Goal: Task Accomplishment & Management: Manage account settings

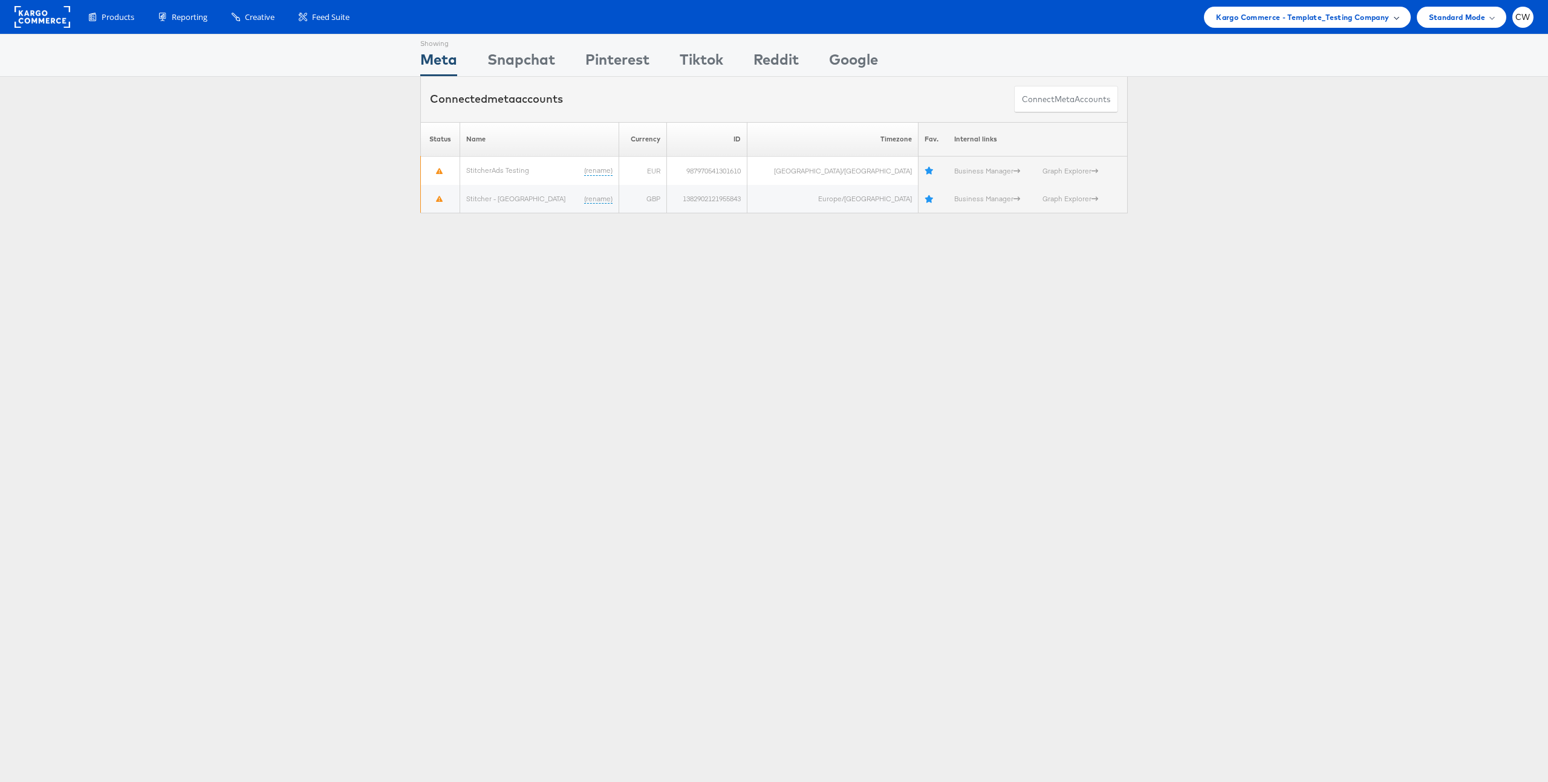
click at [1326, 12] on span "Kargo Commerce - Template_Testing Company" at bounding box center [1302, 17] width 173 height 13
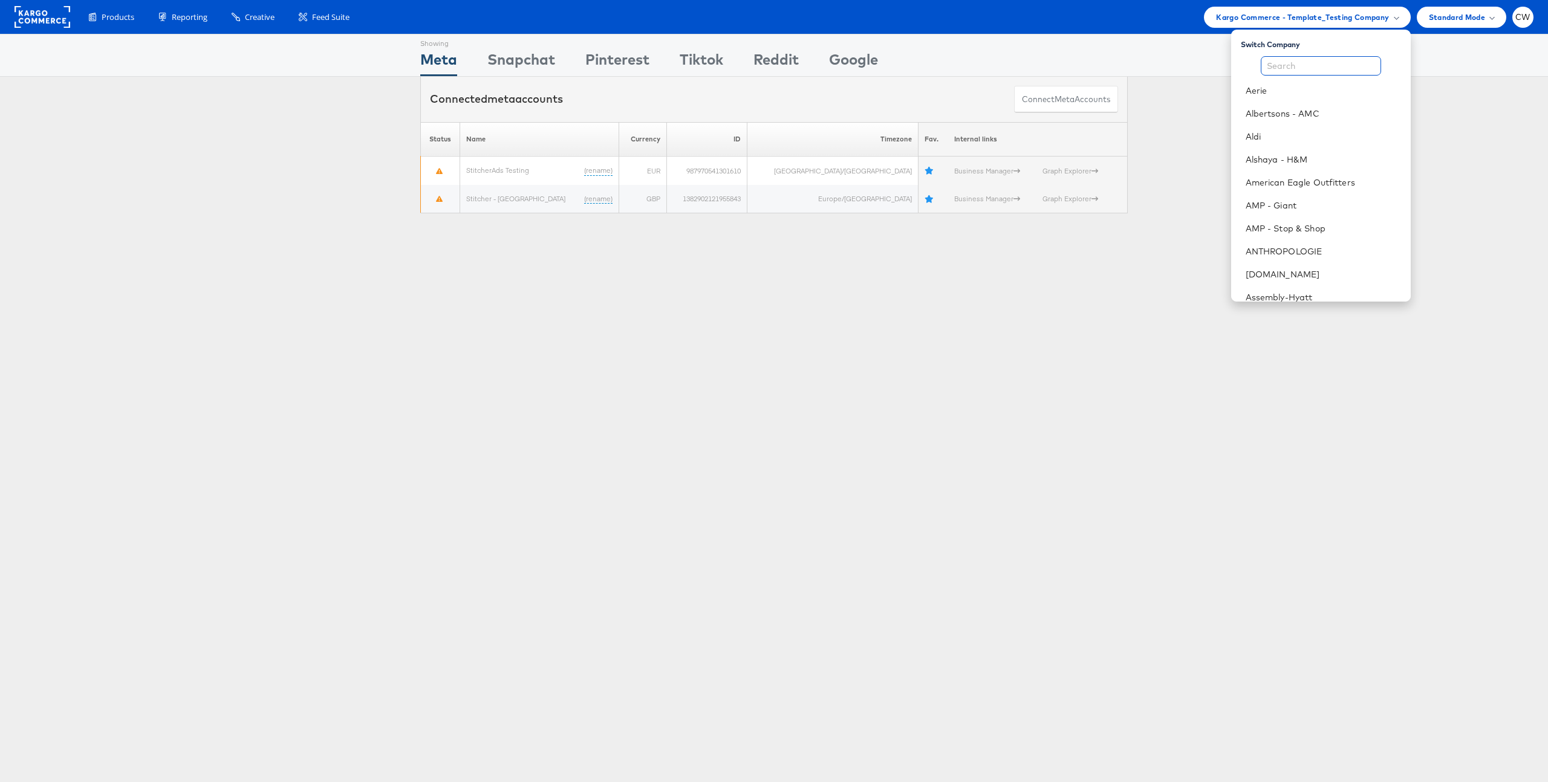
click at [1292, 64] on input "text" at bounding box center [1321, 65] width 120 height 19
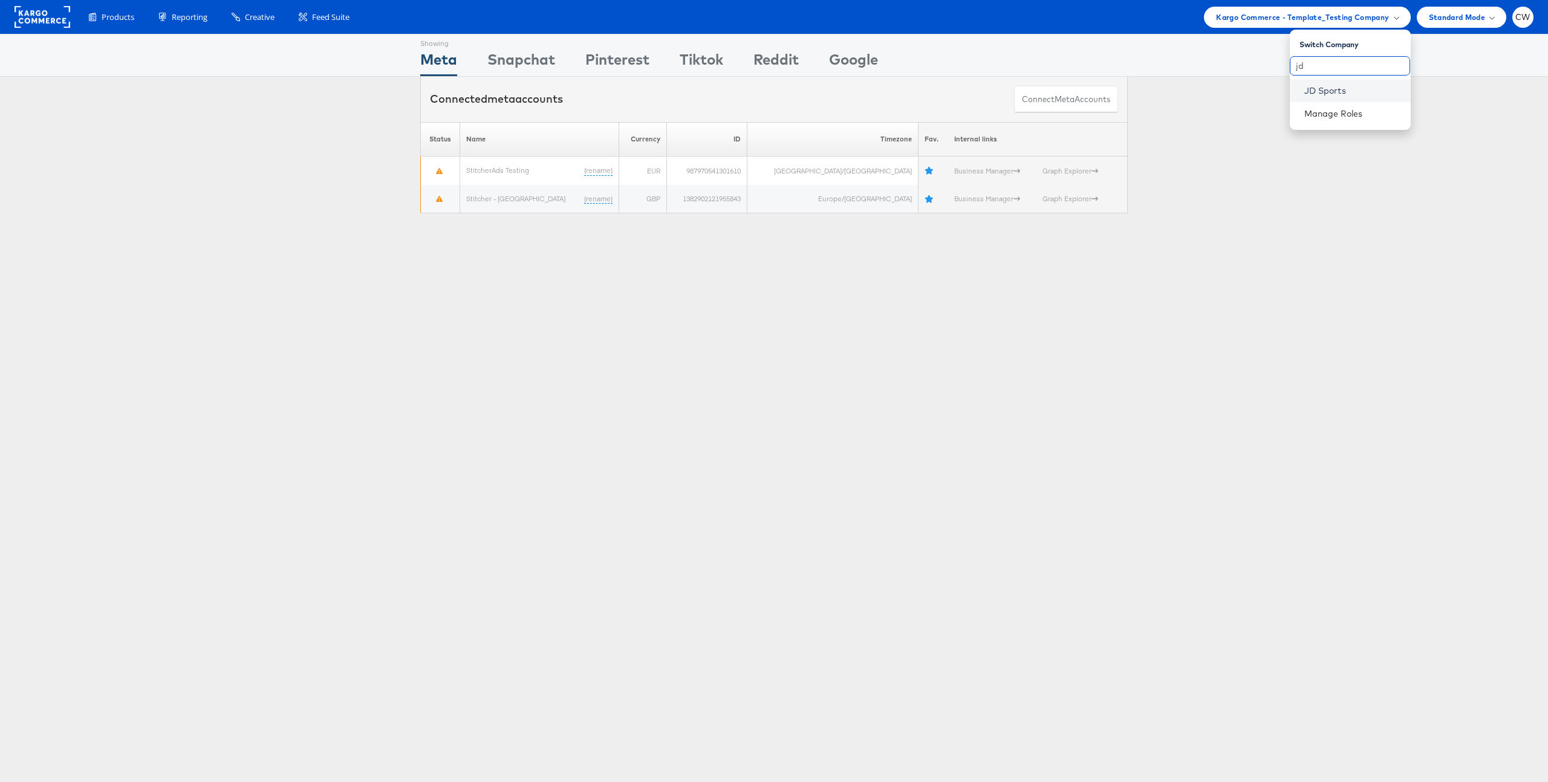
type input "jd"
click at [1355, 89] on link "JD Sports" at bounding box center [1352, 91] width 97 height 12
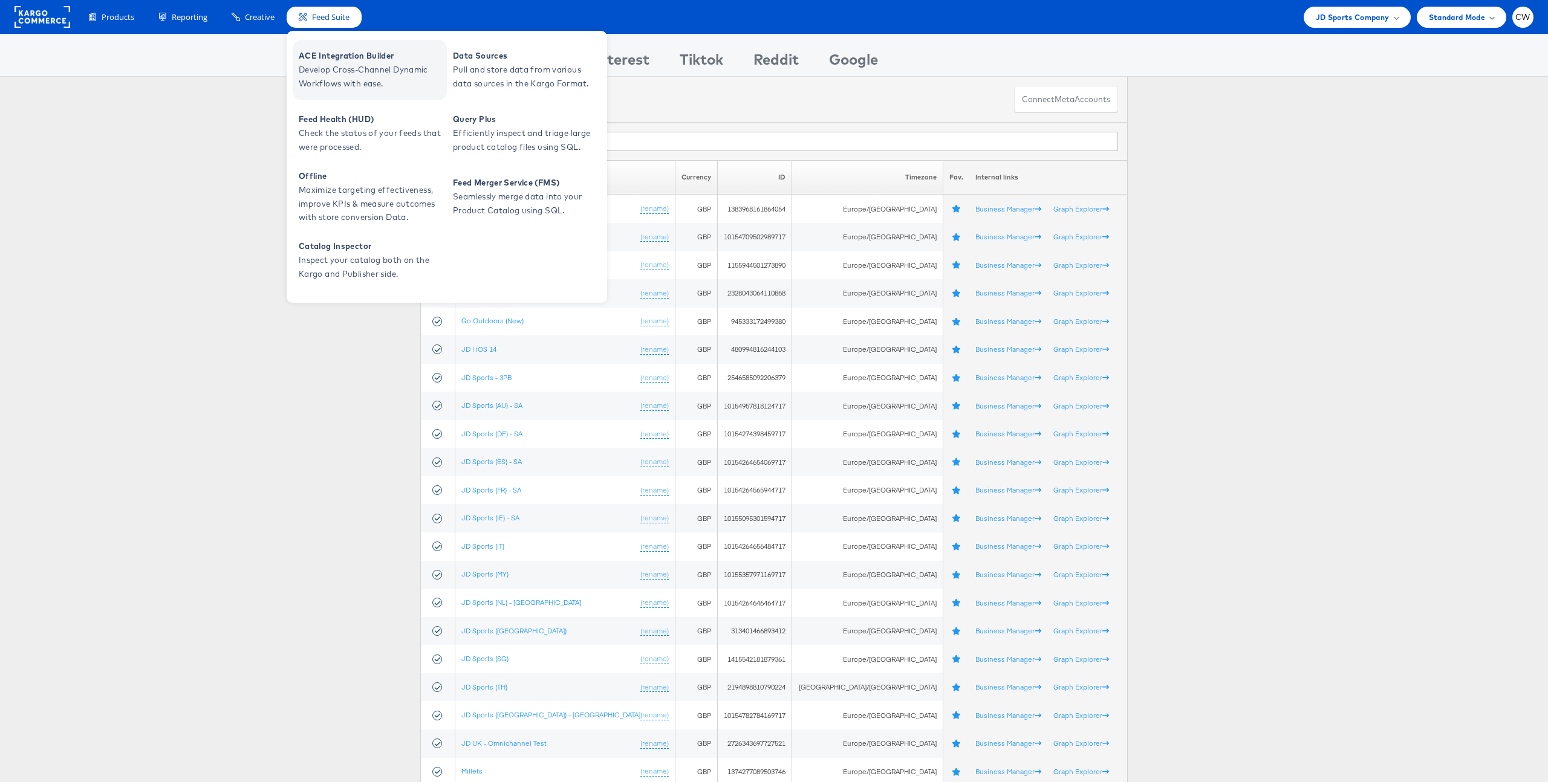
click at [350, 69] on span "Develop Cross-Channel Dynamic Workflows with ease." at bounding box center [371, 77] width 145 height 28
